Goal: Task Accomplishment & Management: Use online tool/utility

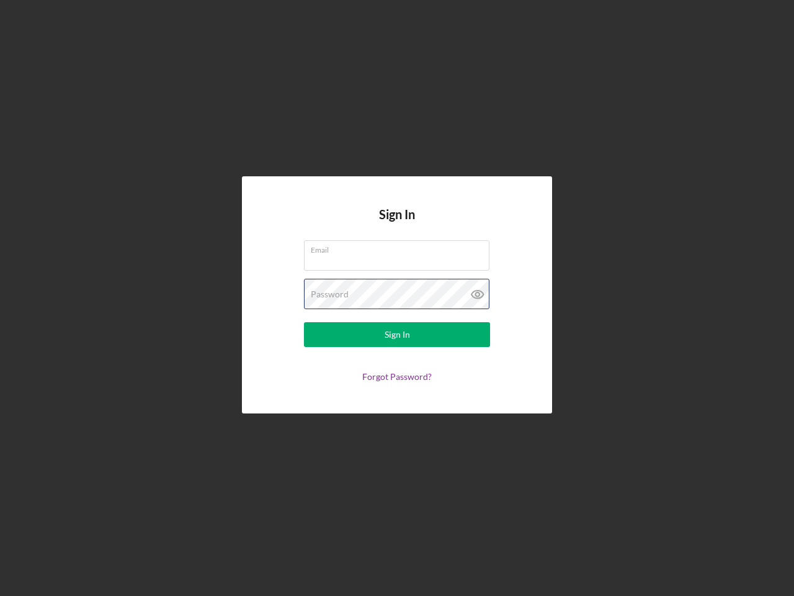
click at [397, 298] on div "Password" at bounding box center [397, 294] width 186 height 31
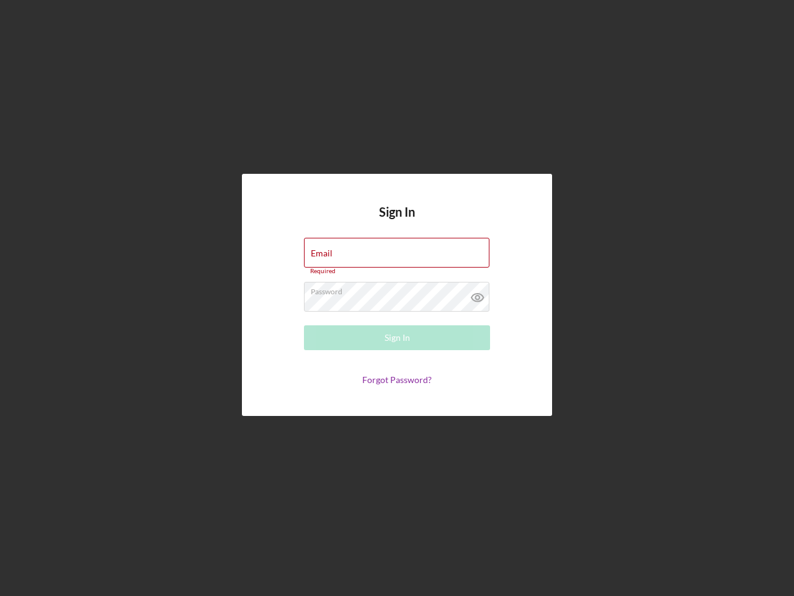
click at [478, 294] on icon at bounding box center [477, 297] width 31 height 31
